Goal: Information Seeking & Learning: Find contact information

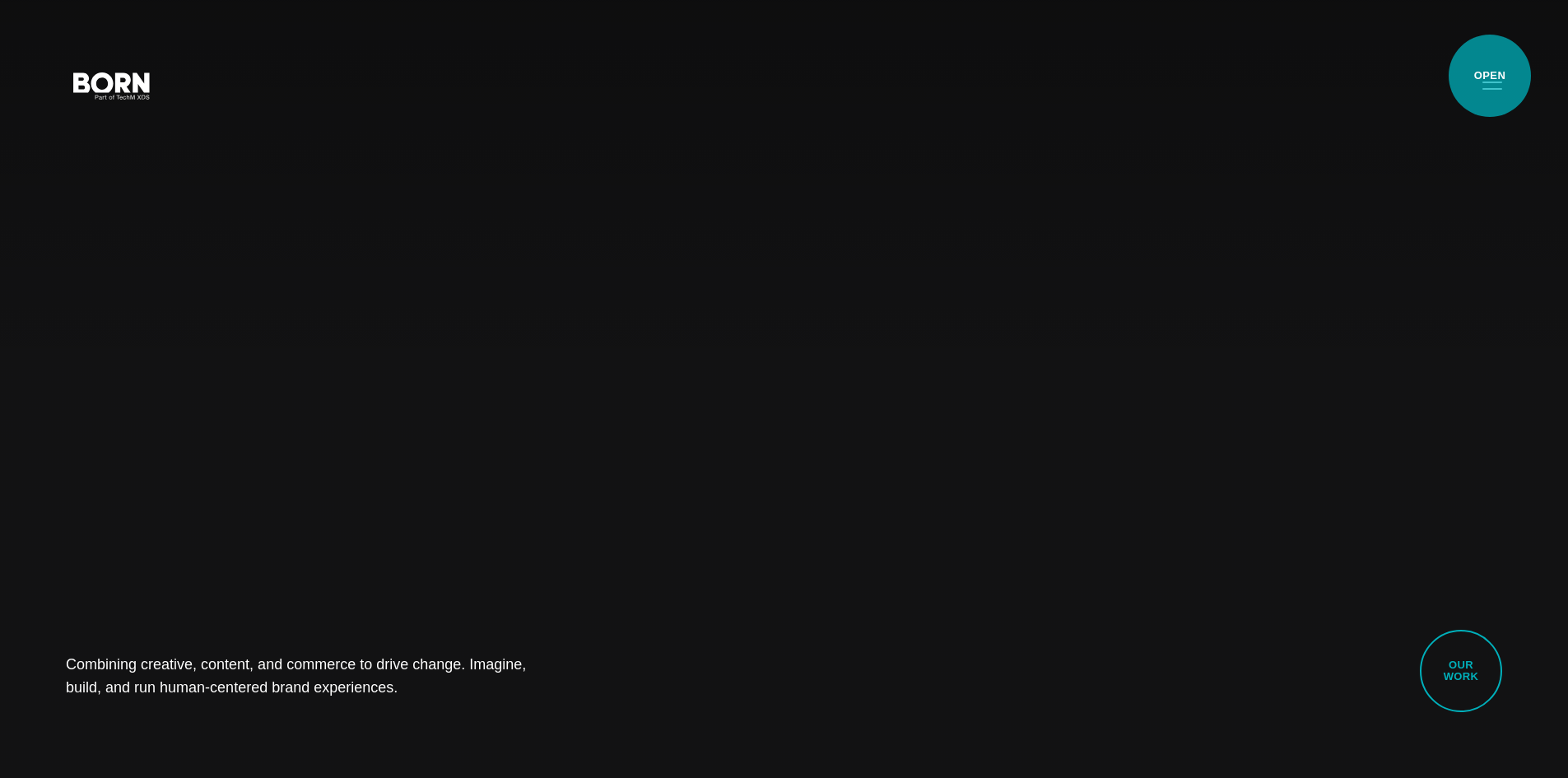
click at [1490, 76] on button "Primary Menu" at bounding box center [1492, 85] width 39 height 34
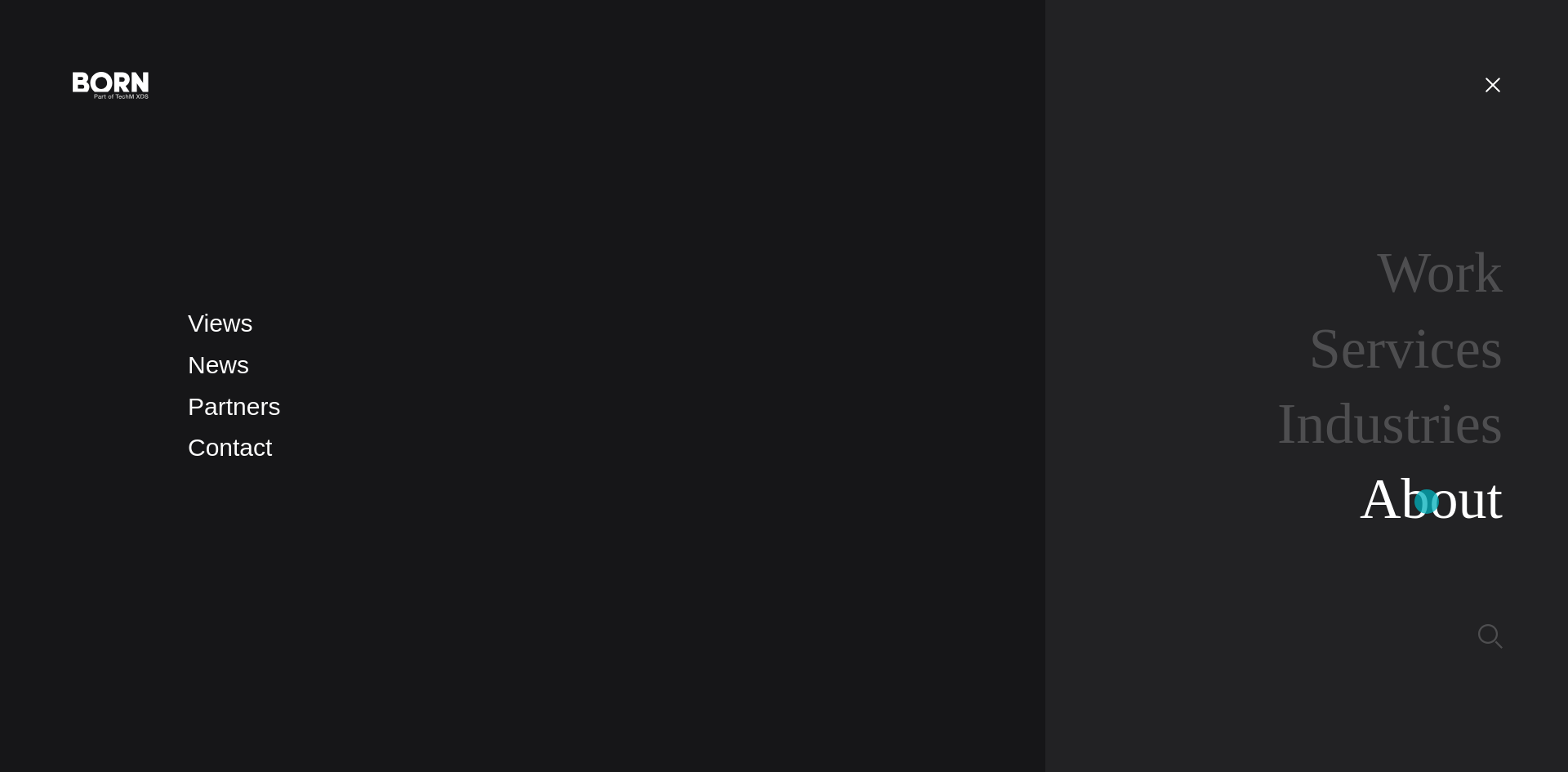
click at [1427, 502] on link "About" at bounding box center [1431, 499] width 143 height 63
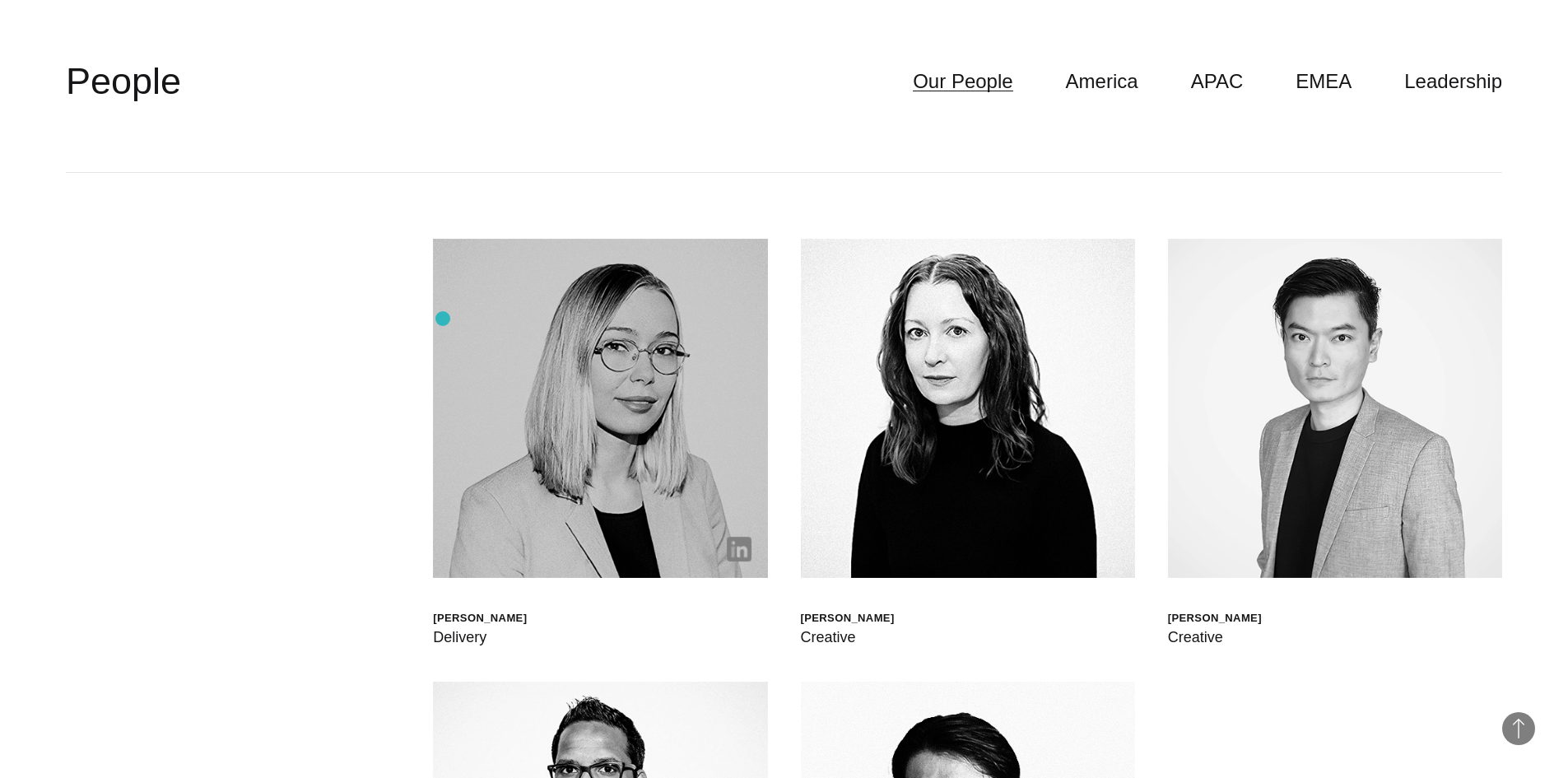
scroll to position [4941, 0]
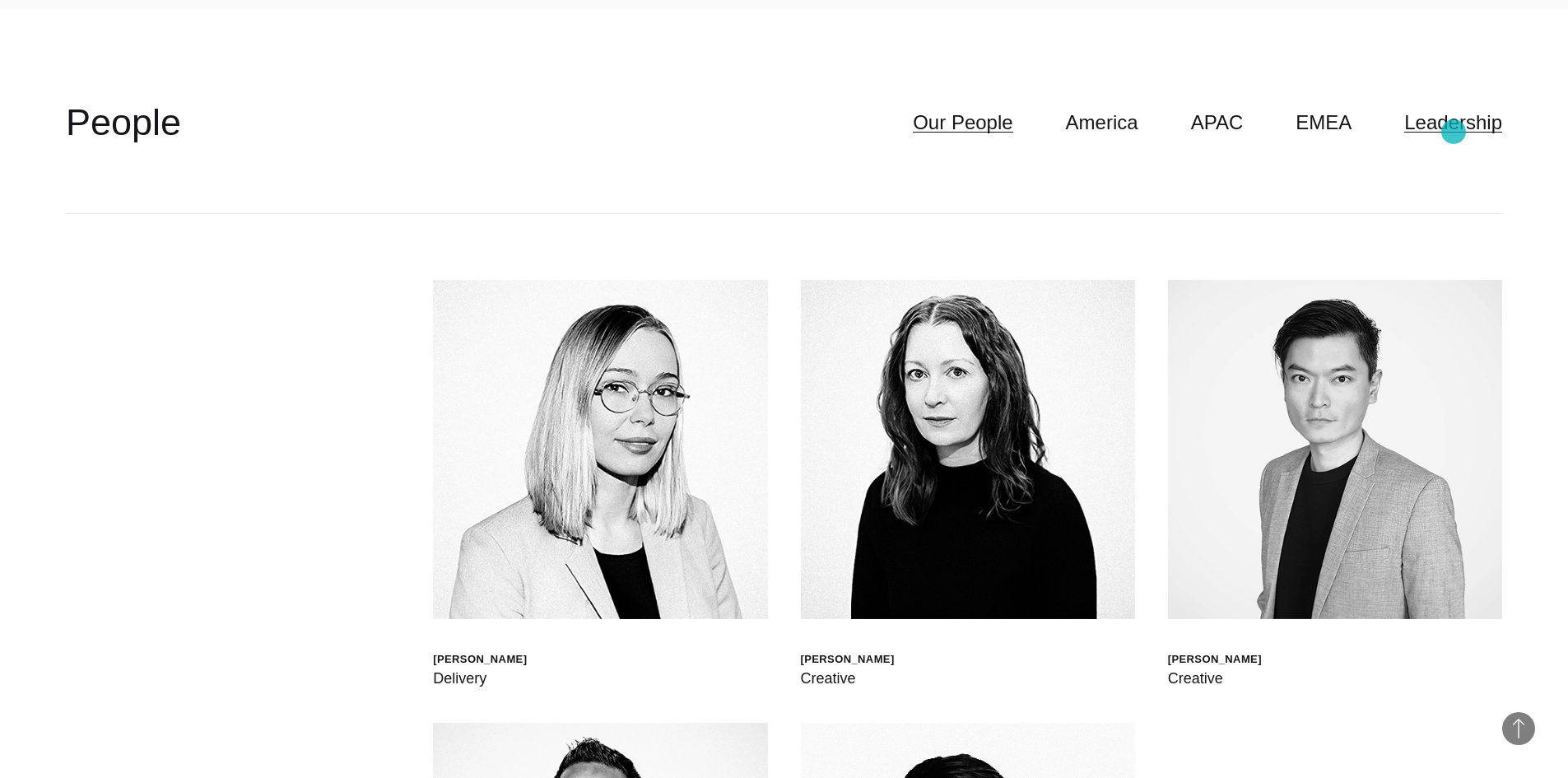
click at [1452, 132] on link "Leadership" at bounding box center [1453, 122] width 98 height 32
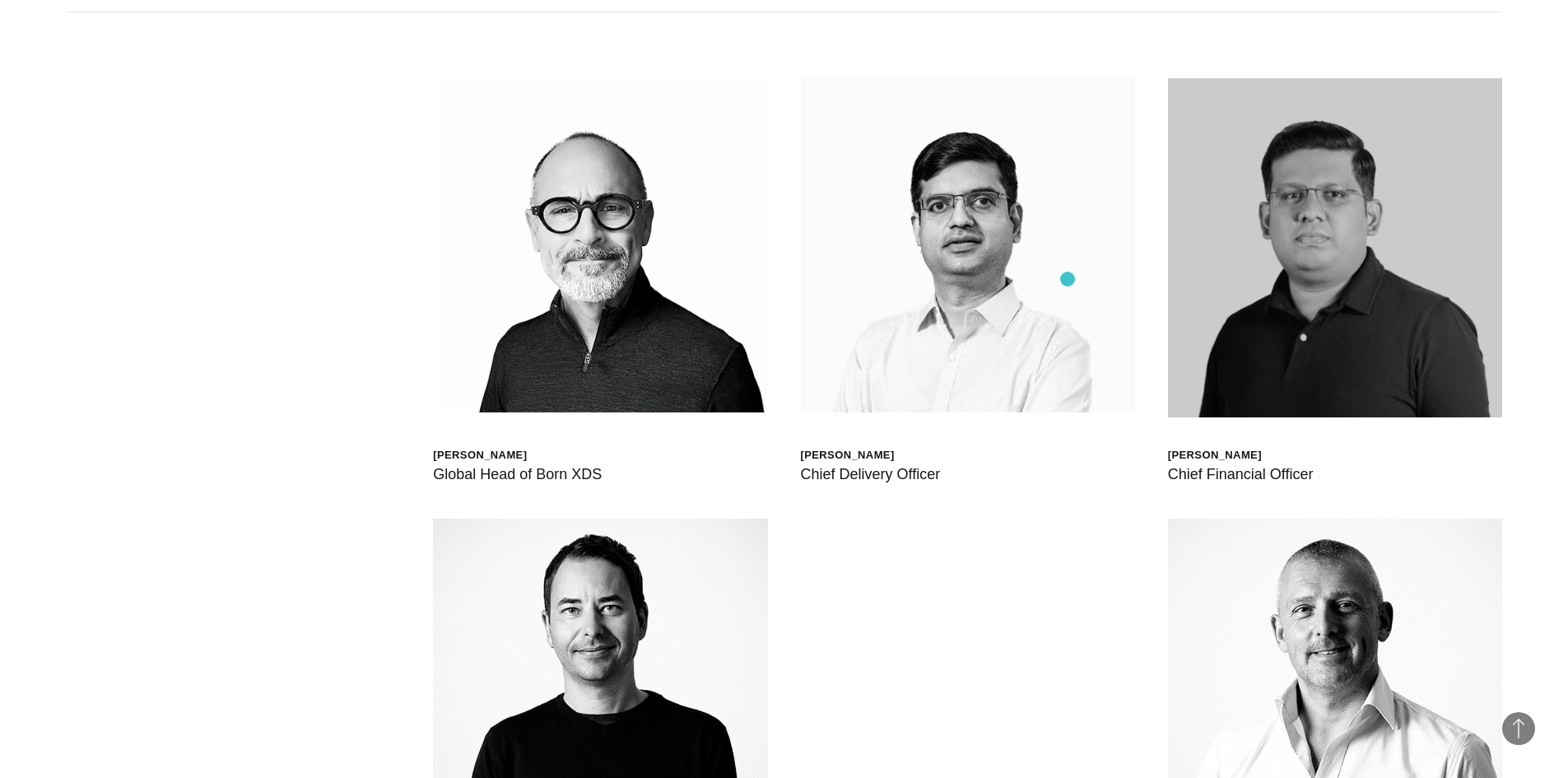
scroll to position [5106, 0]
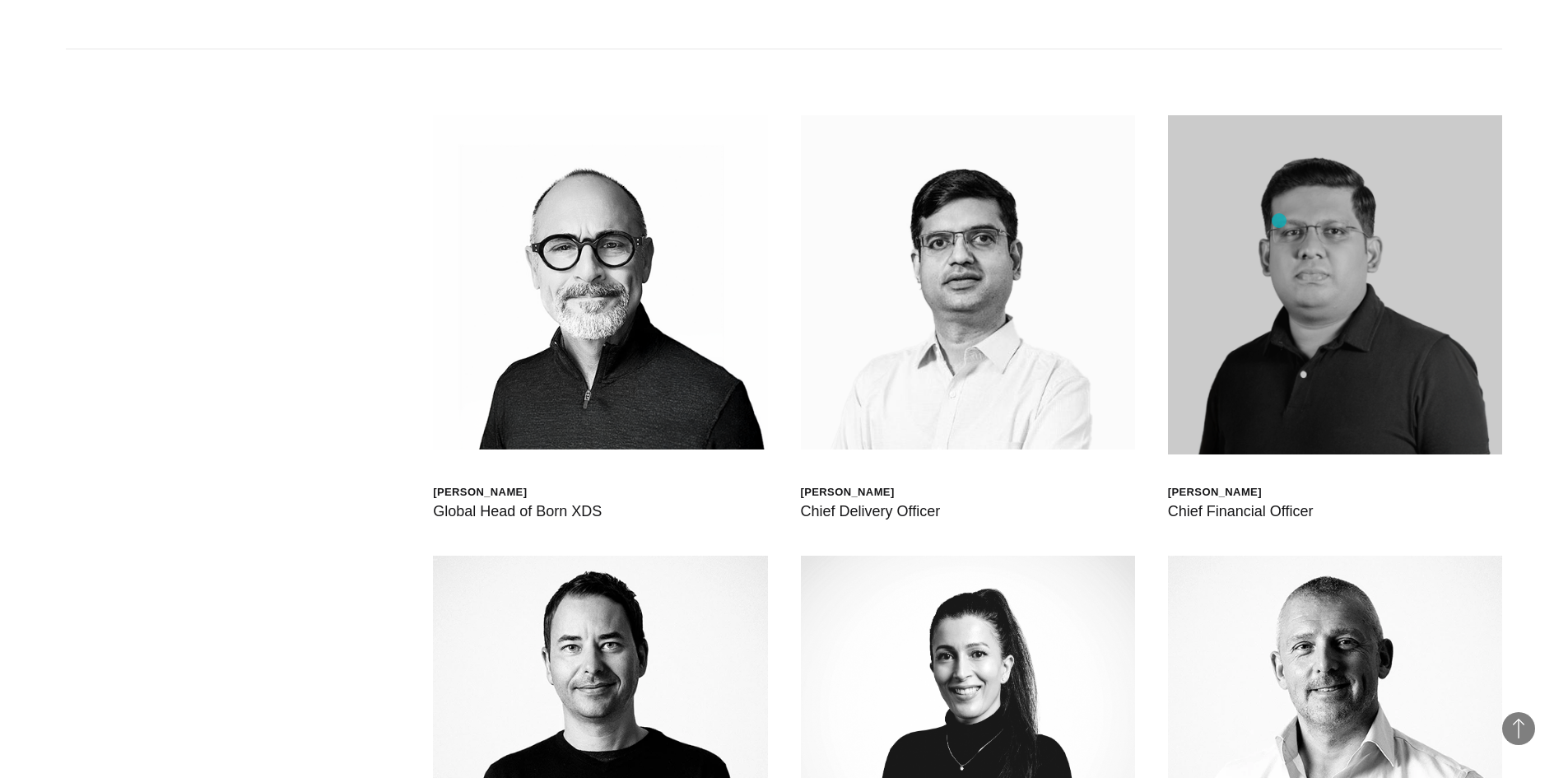
click at [1279, 221] on img at bounding box center [1334, 285] width 334 height 339
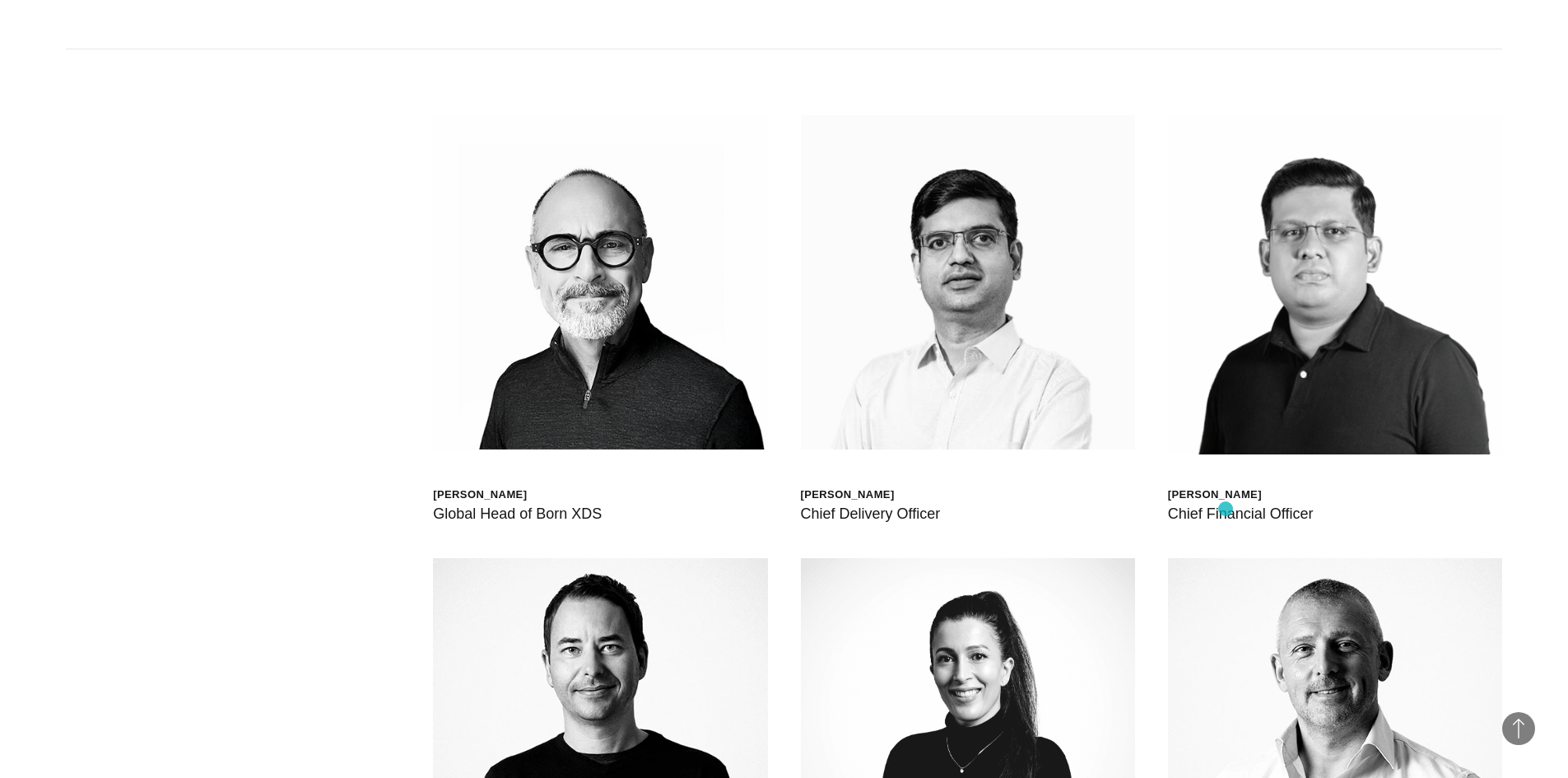
click at [1226, 509] on div "Chief Financial Officer" at bounding box center [1240, 514] width 145 height 23
click at [1228, 494] on div "Bharat Dasari" at bounding box center [1240, 495] width 145 height 14
